Goal: Task Accomplishment & Management: Complete application form

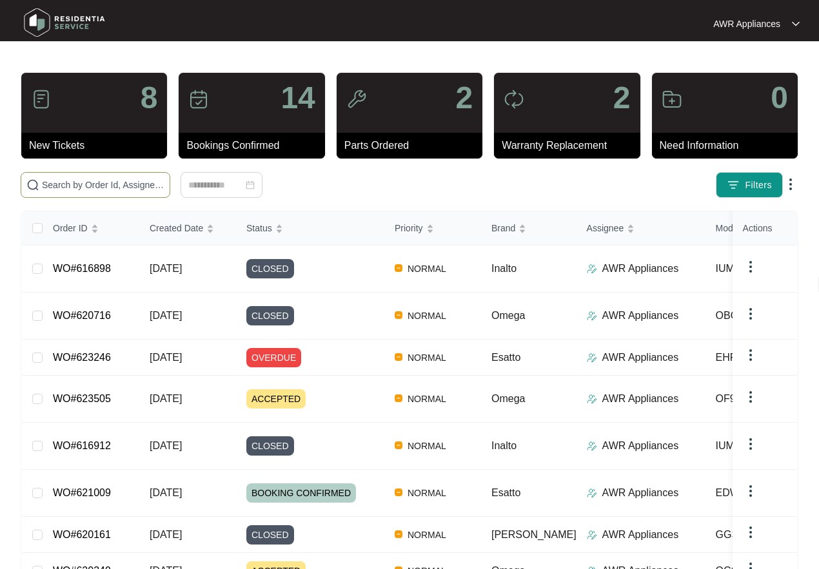
click at [72, 186] on input "text" at bounding box center [103, 185] width 122 height 14
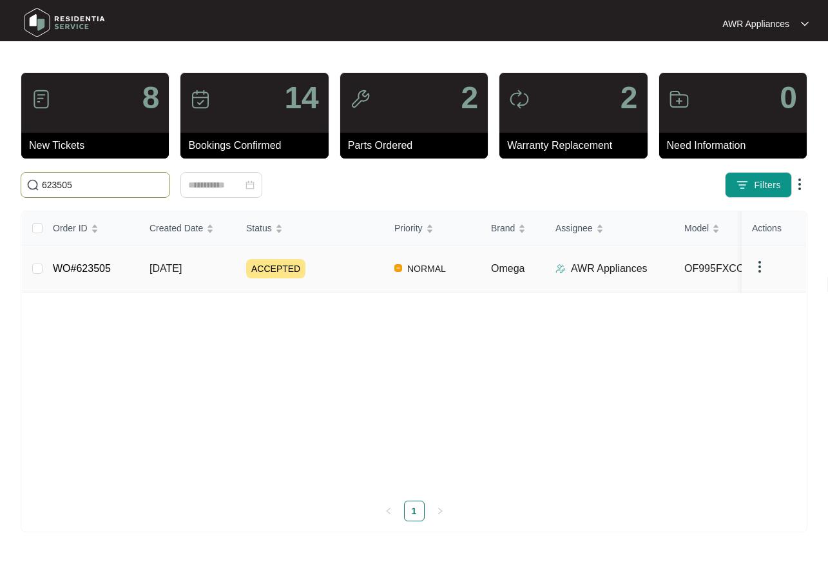
type input "623505"
click at [113, 270] on td "WO#623505" at bounding box center [91, 269] width 97 height 47
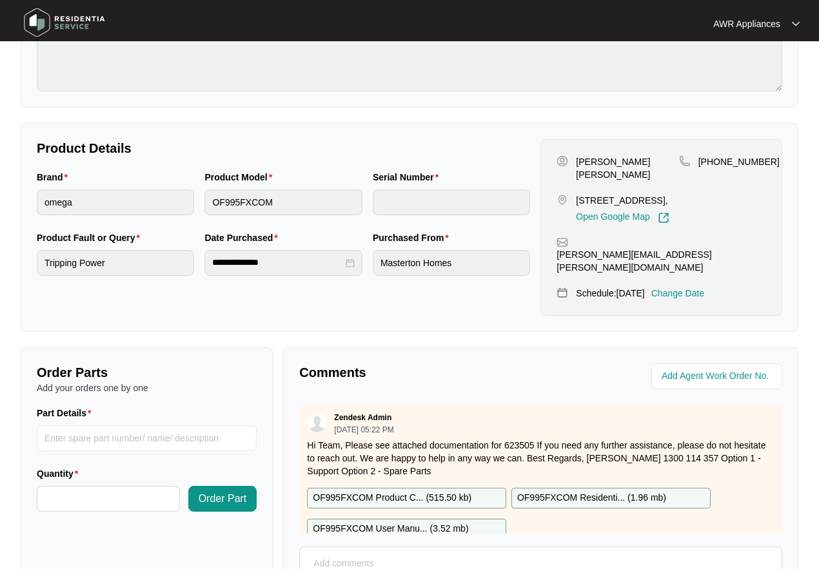
scroll to position [258, 0]
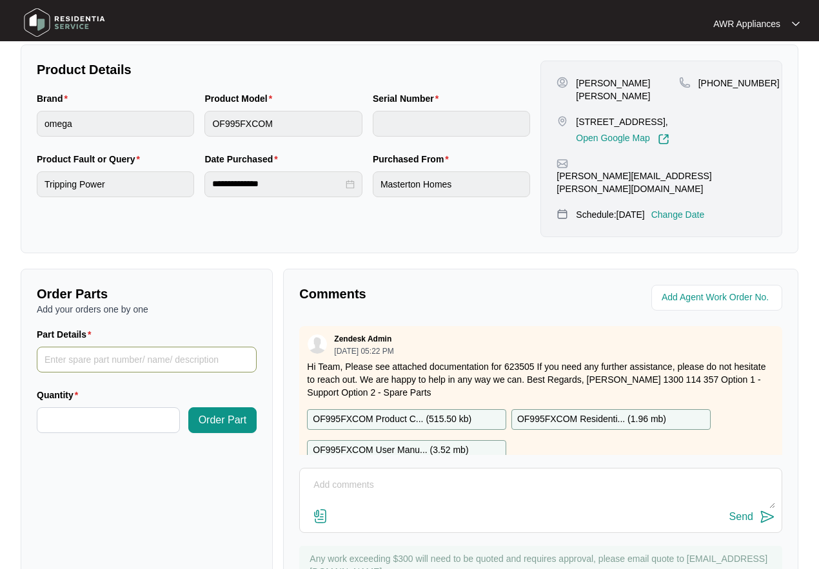
click at [75, 347] on input "Part Details" at bounding box center [147, 360] width 220 height 26
paste input "SP14041 switch"
type input "SP14041 switch"
click at [88, 408] on input "Quantity" at bounding box center [108, 420] width 142 height 24
type input "*"
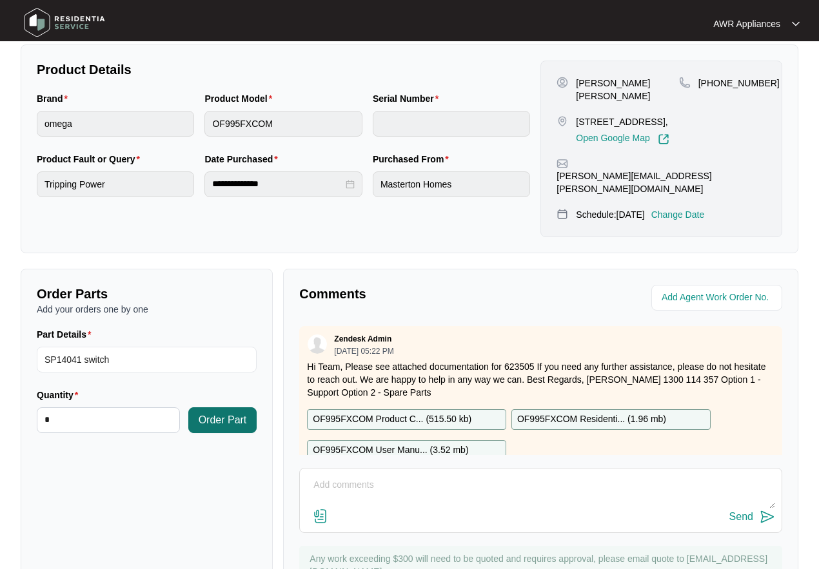
click at [222, 413] on span "Order Part" at bounding box center [223, 420] width 48 height 15
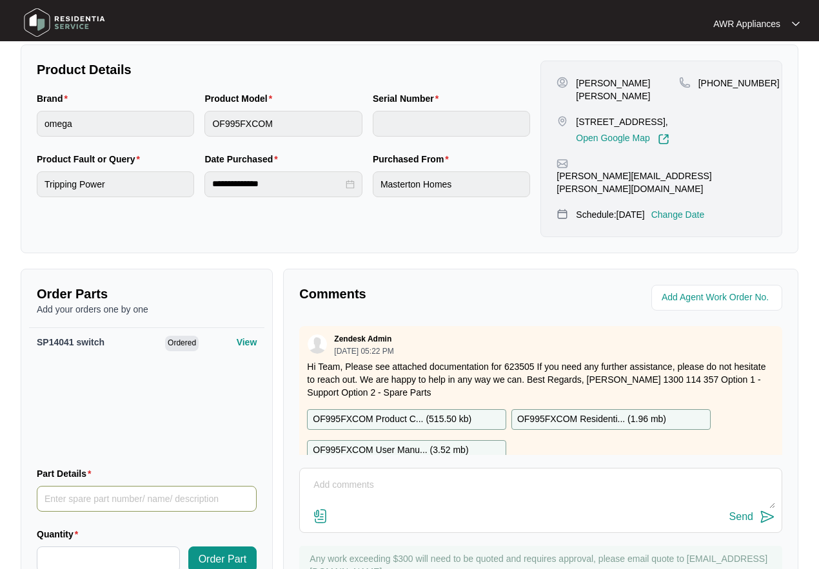
paste input "SP14042 timer"
type input "SP14042 timer"
click at [72, 547] on input "Quantity" at bounding box center [108, 559] width 142 height 24
type input "*"
click at [209, 552] on span "Order Part" at bounding box center [223, 559] width 48 height 15
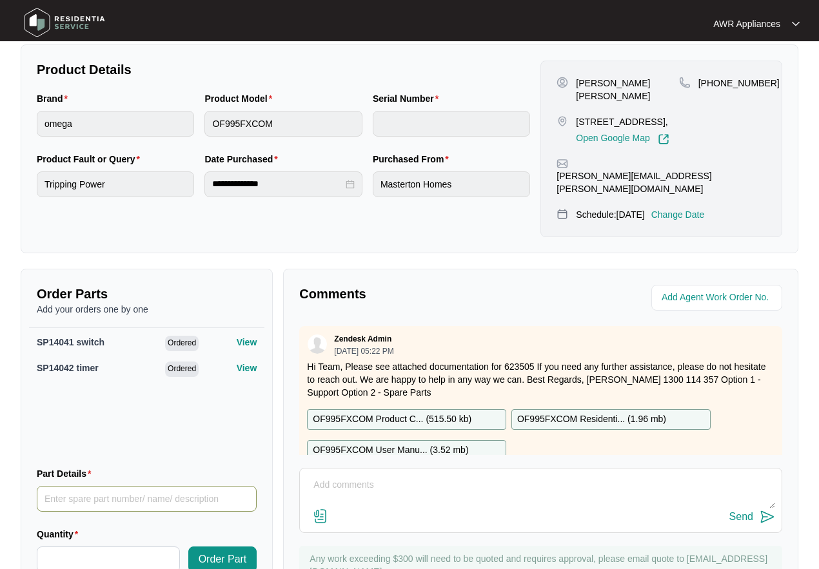
paste input "SP12984 hinge x2"
type input "SP12984 hinge"
click at [79, 547] on input "Quantity" at bounding box center [108, 559] width 142 height 24
type input "*"
click at [214, 552] on span "Order Part" at bounding box center [223, 559] width 48 height 15
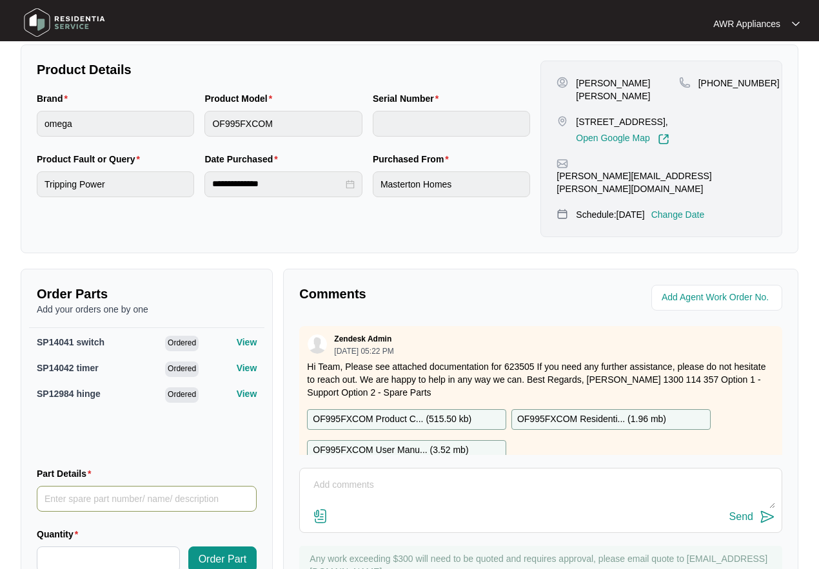
paste input "SP12981 thermostat"
type input "SP12981 thermostat"
click at [50, 547] on input "Quantity" at bounding box center [108, 559] width 142 height 24
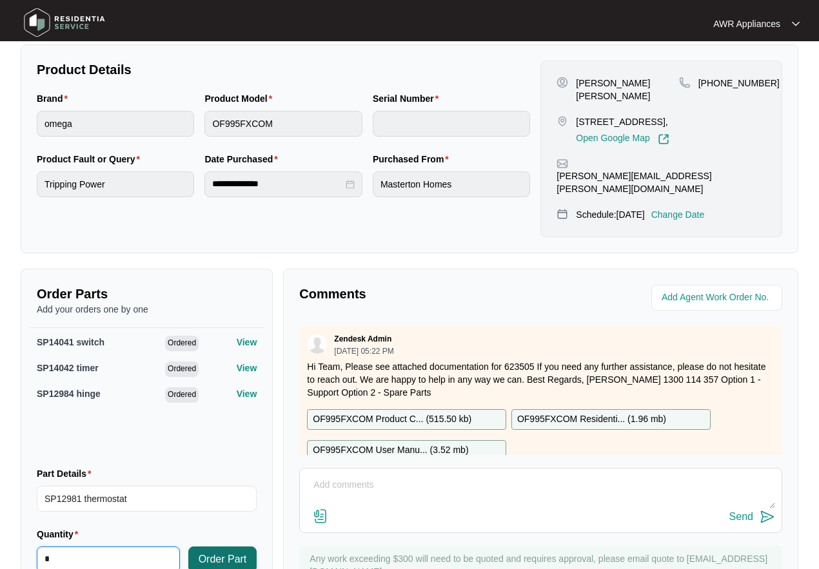
type input "*"
click at [229, 552] on span "Order Part" at bounding box center [223, 559] width 48 height 15
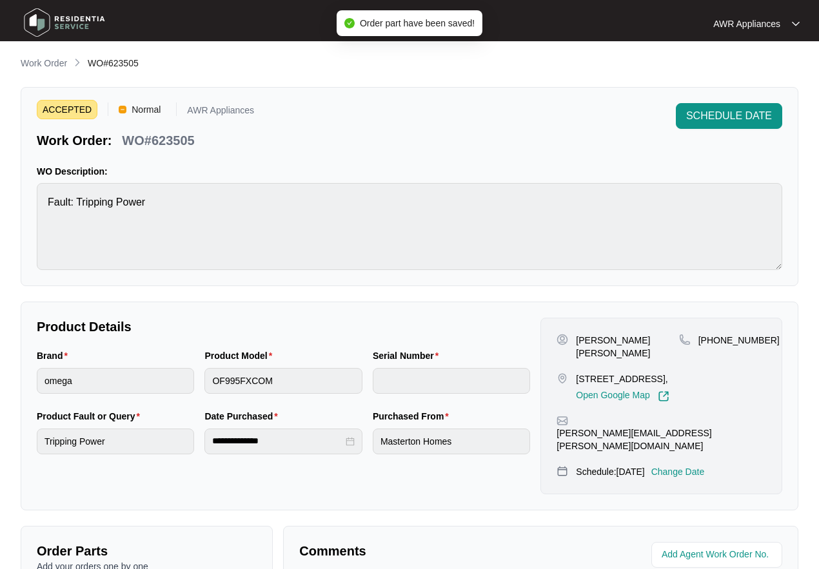
scroll to position [0, 0]
click at [752, 117] on span "SCHEDULE DATE" at bounding box center [729, 116] width 86 height 15
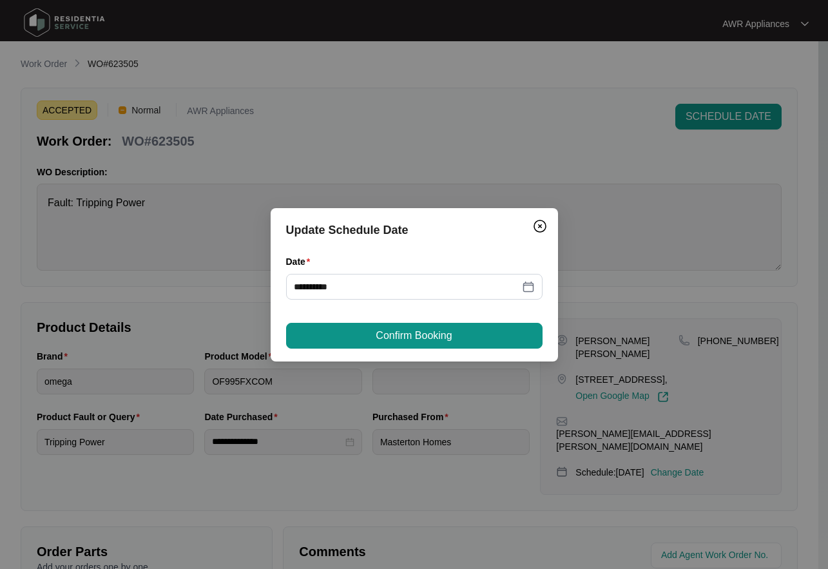
drag, startPoint x: 427, startPoint y: 338, endPoint x: 505, endPoint y: 344, distance: 78.9
click at [427, 339] on span "Confirm Booking" at bounding box center [414, 335] width 76 height 15
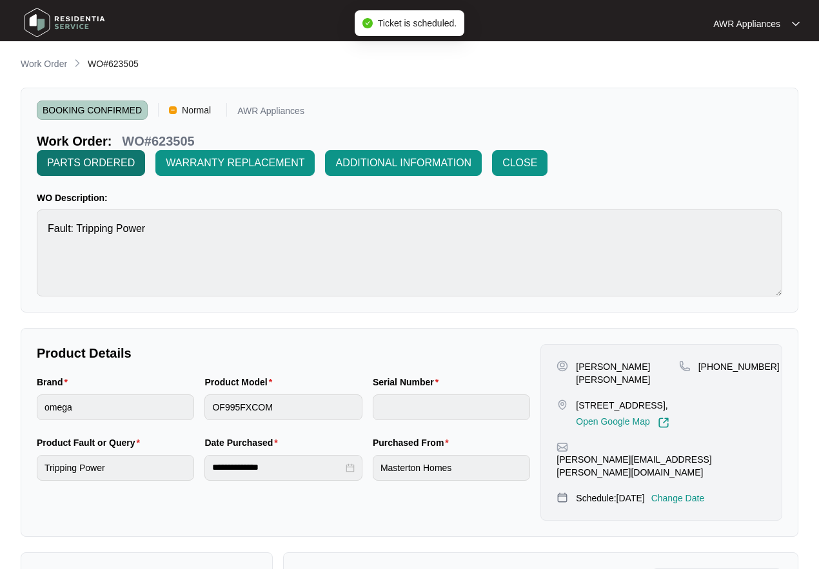
click at [88, 167] on span "PARTS ORDERED" at bounding box center [91, 162] width 88 height 15
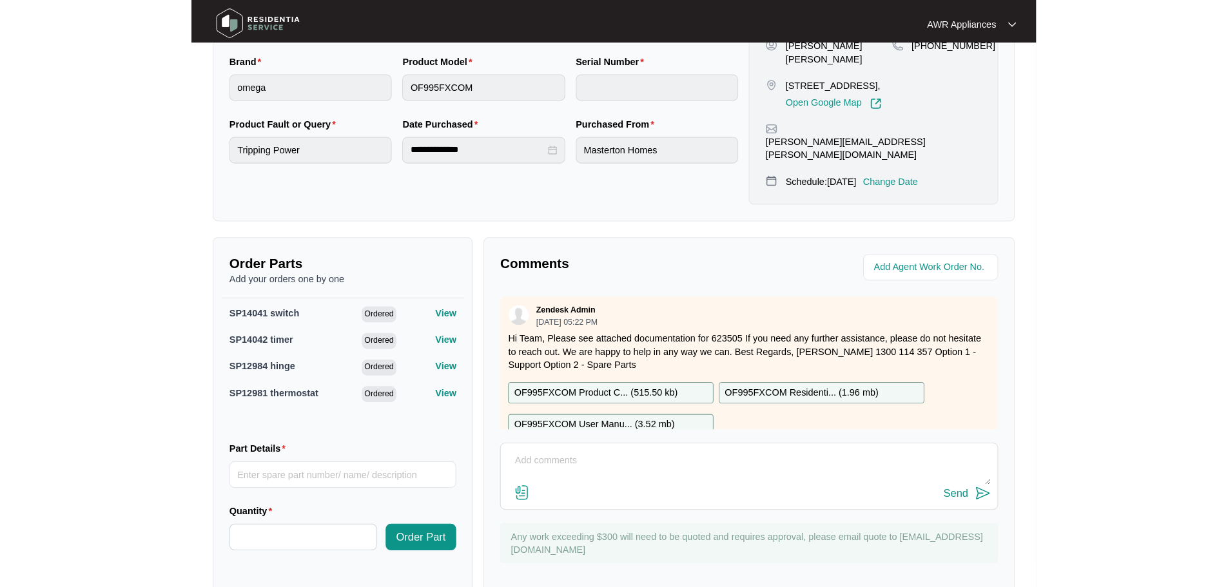
scroll to position [271, 0]
